Goal: Use online tool/utility: Utilize a website feature to perform a specific function

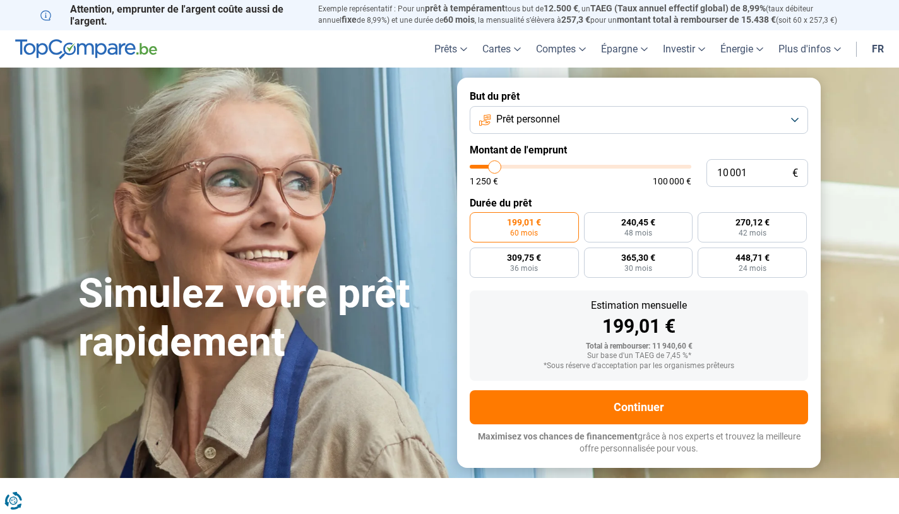
click at [564, 119] on button "Prêt personnel" at bounding box center [639, 120] width 338 height 28
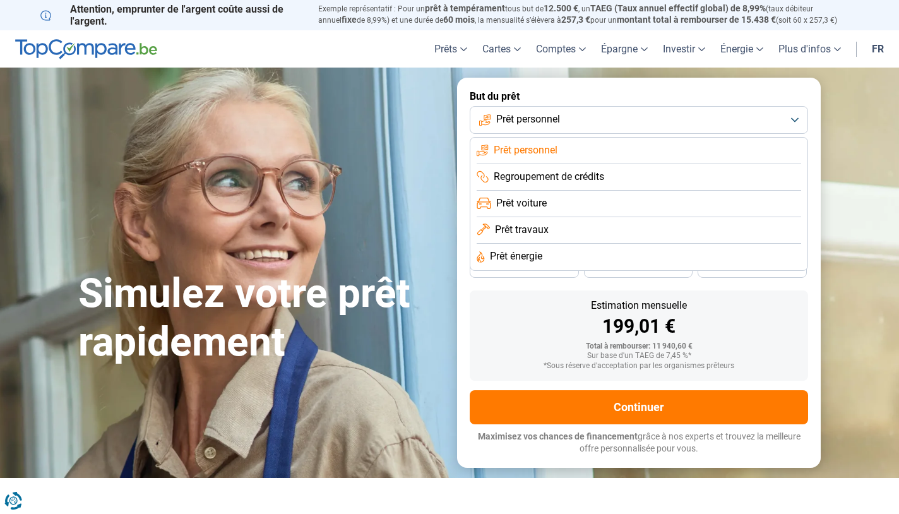
click at [559, 117] on span "Prêt personnel" at bounding box center [528, 119] width 64 height 14
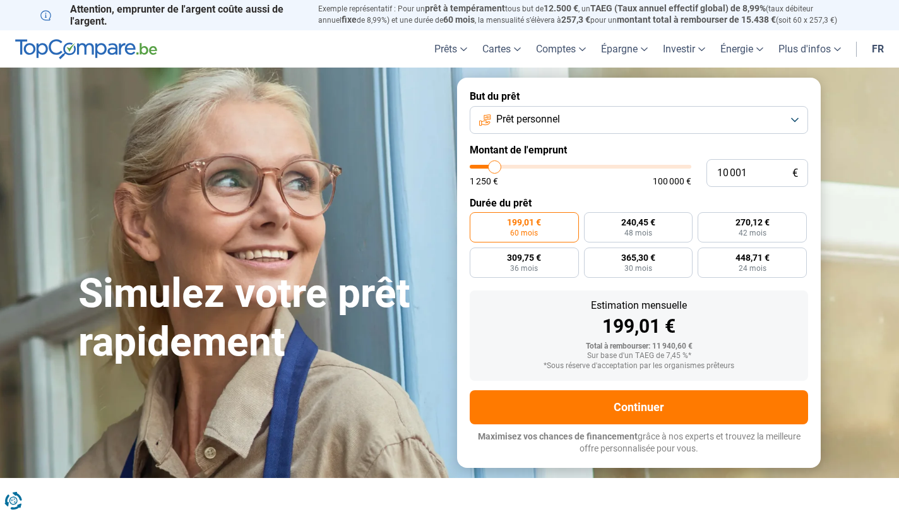
type input "9 750"
type input "9750"
type input "11 250"
type input "11250"
type input "12 250"
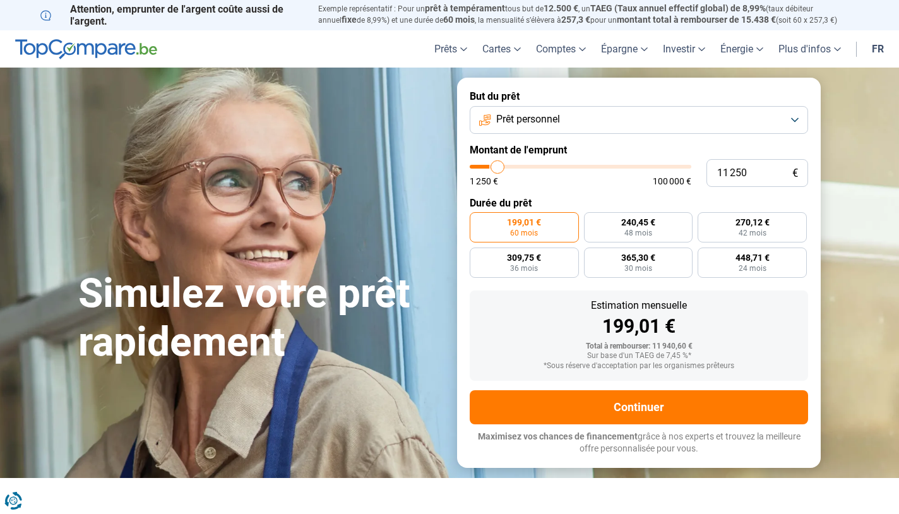
type input "12250"
type input "13 750"
type input "13750"
type input "15 500"
type input "15500"
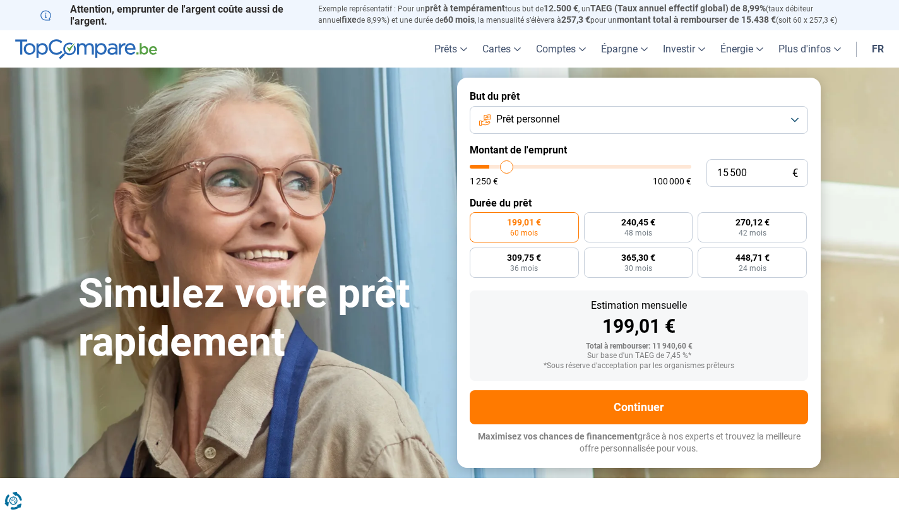
type input "17 750"
type input "17750"
type input "20 500"
type input "20500"
type input "22 750"
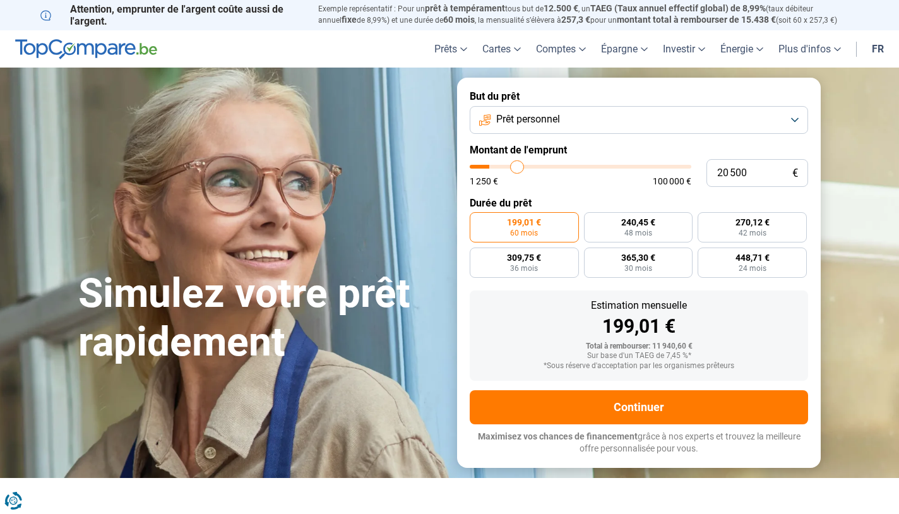
type input "22750"
type input "24 000"
type input "24000"
type input "26 250"
type input "26250"
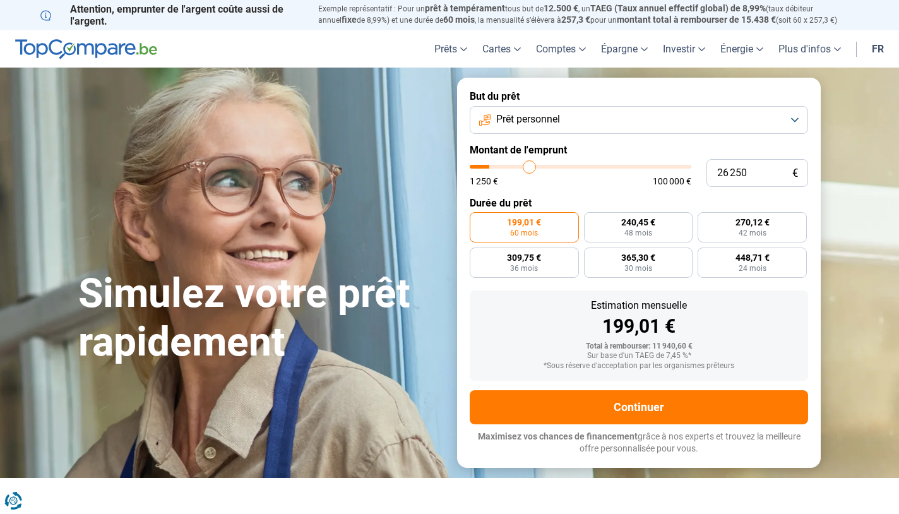
type input "28 000"
type input "28000"
type input "28 750"
type input "28750"
type input "30 000"
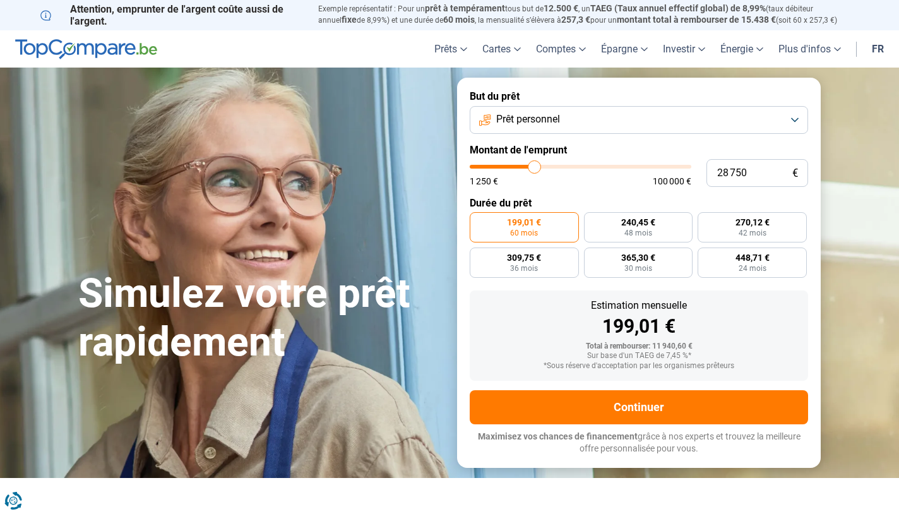
type input "30000"
type input "31 000"
type input "31000"
type input "31 500"
type input "31500"
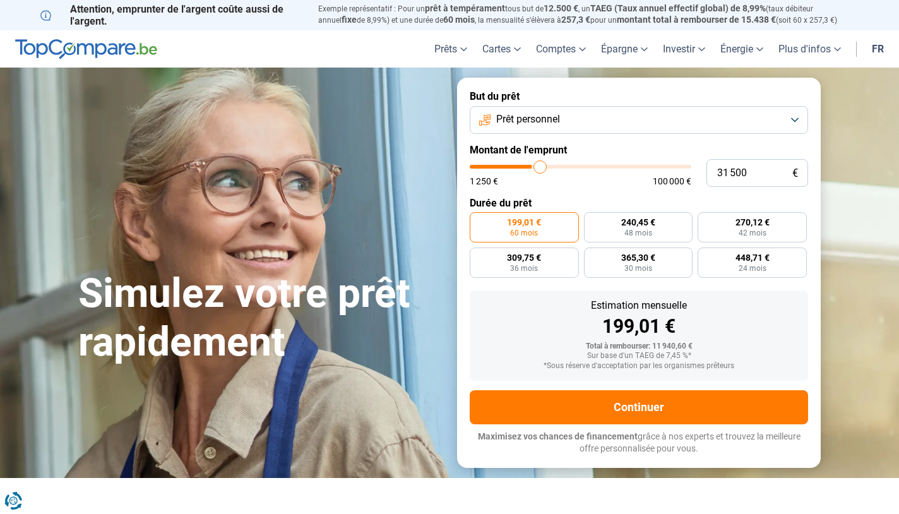
type input "32 000"
type input "32000"
type input "32 250"
type input "32250"
type input "32 500"
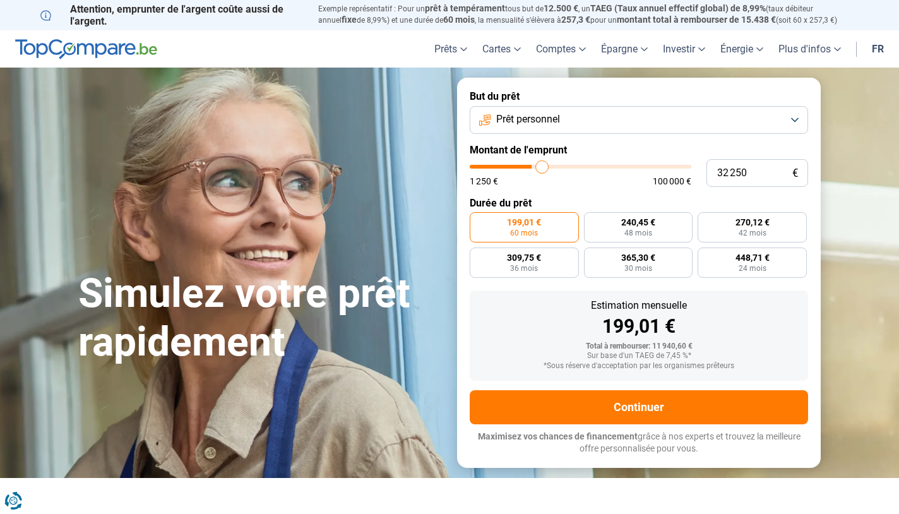
type input "32500"
type input "32 250"
type input "32250"
type input "32 000"
type input "32000"
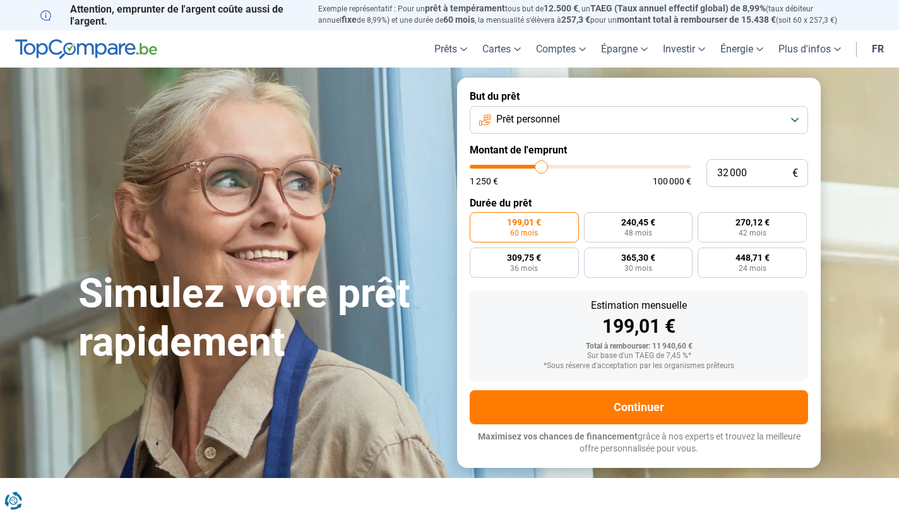
type input "31 250"
type input "31250"
type input "30 250"
type input "30250"
type input "29 500"
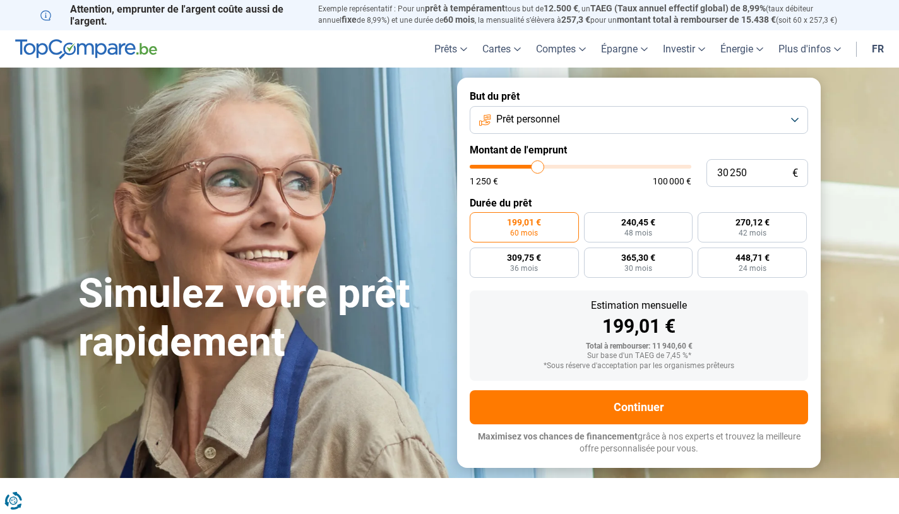
type input "29500"
type input "28 750"
type input "28750"
type input "28 500"
type input "28500"
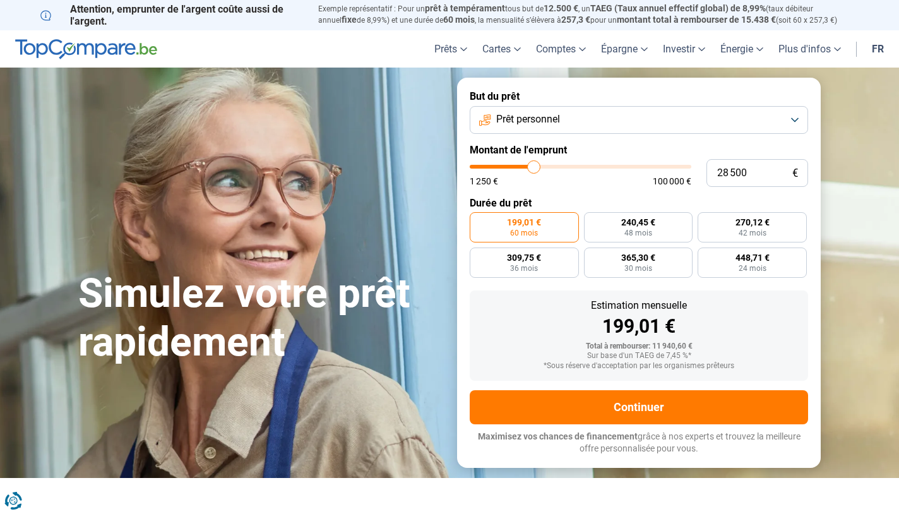
type input "28 250"
type input "28250"
type input "28 000"
type input "28000"
type input "27 750"
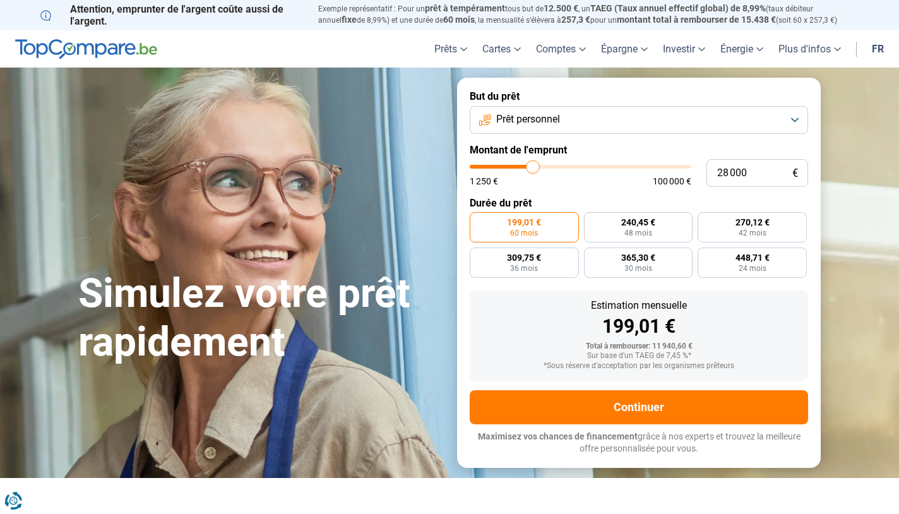
type input "27750"
type input "27 250"
type input "27250"
type input "27 000"
type input "27000"
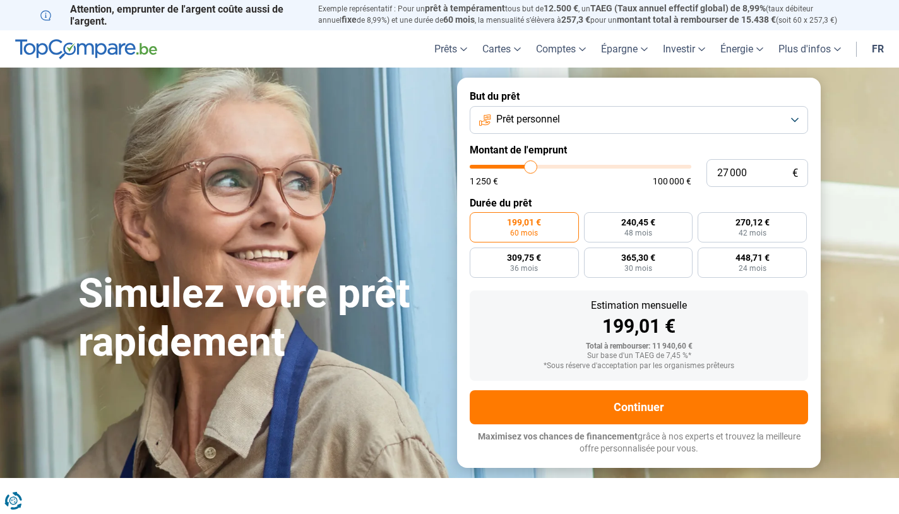
type input "26 750"
type input "26750"
type input "26 250"
type input "26250"
type input "26 000"
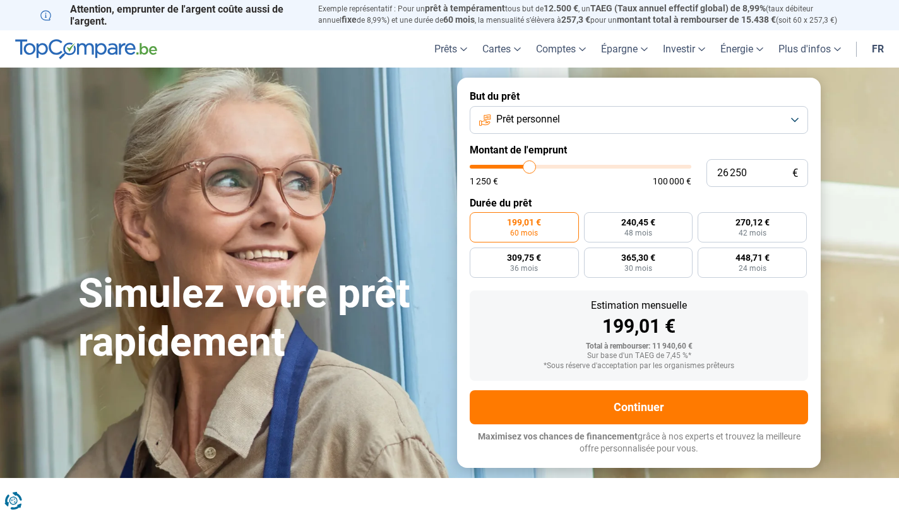
type input "26000"
type input "25 500"
type input "25500"
type input "25 250"
type input "25250"
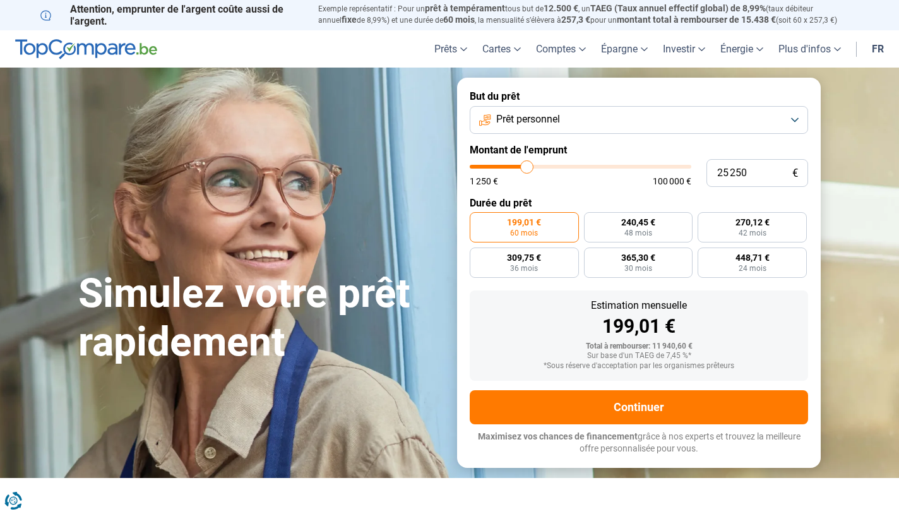
type input "25 000"
type input "25000"
type input "24 750"
type input "24750"
type input "24 500"
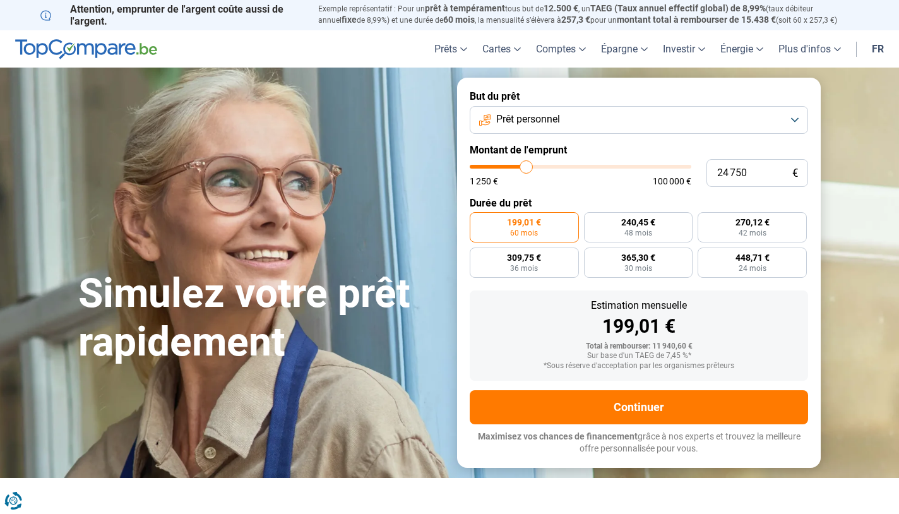
type input "24500"
type input "24 250"
type input "24250"
type input "24 500"
type input "24500"
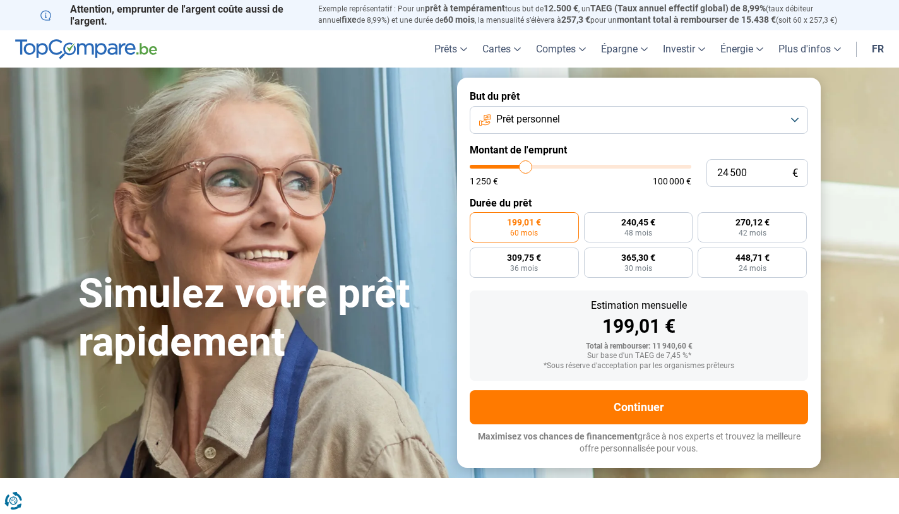
type input "24 750"
type input "24750"
type input "25 000"
type input "25000"
type input "25 500"
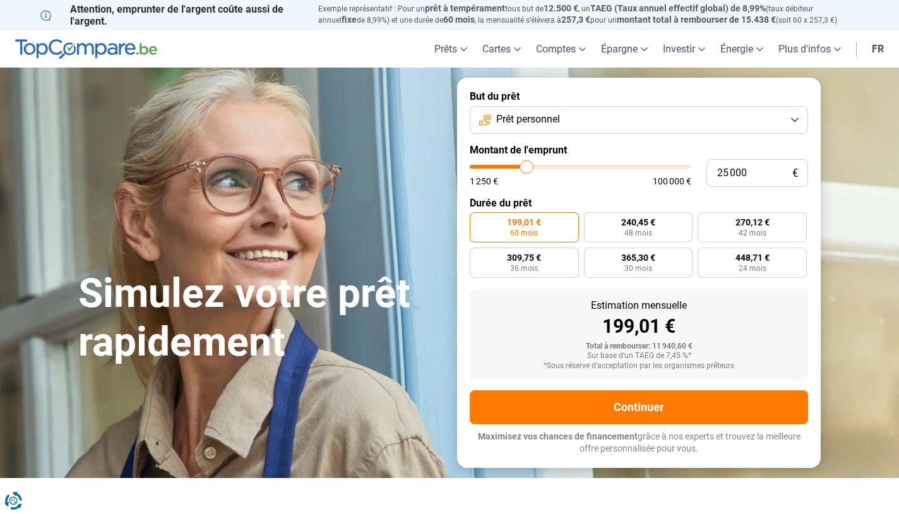
type input "25500"
type input "25 750"
type input "25750"
type input "25 500"
type input "25500"
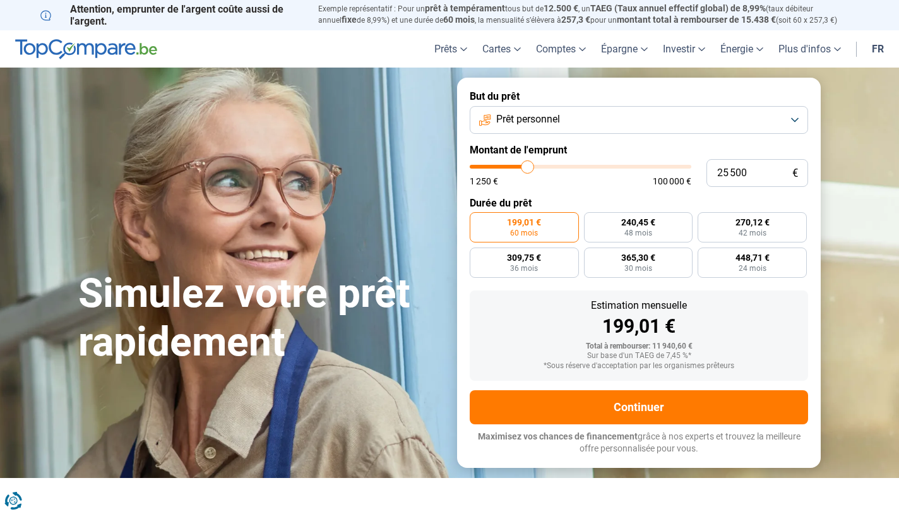
type input "25 250"
type input "25250"
type input "25 000"
drag, startPoint x: 493, startPoint y: 166, endPoint x: 527, endPoint y: 164, distance: 33.5
type input "25000"
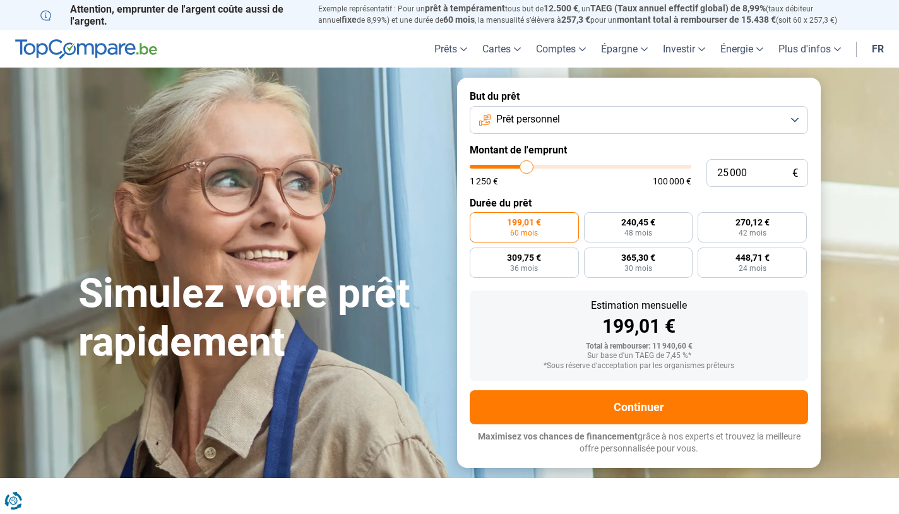
click at [527, 165] on input "range" at bounding box center [581, 167] width 222 height 4
radio input "false"
